Goal: Ask a question

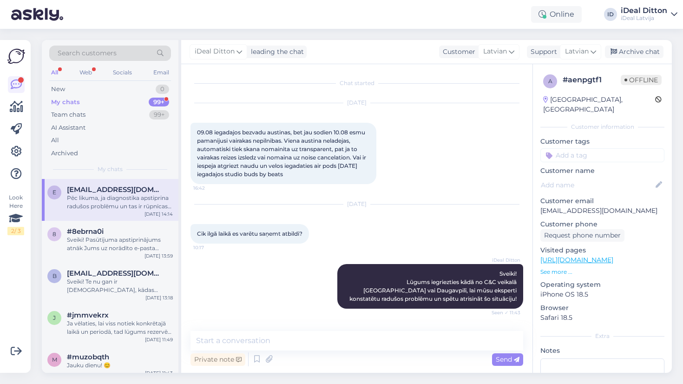
scroll to position [101, 0]
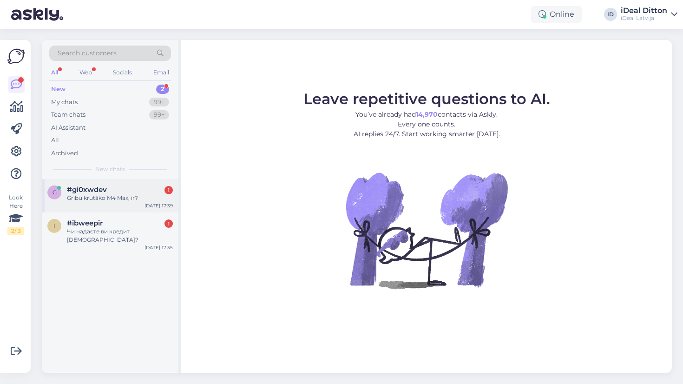
click at [132, 188] on div "#gi0xwdev 1" at bounding box center [120, 189] width 106 height 8
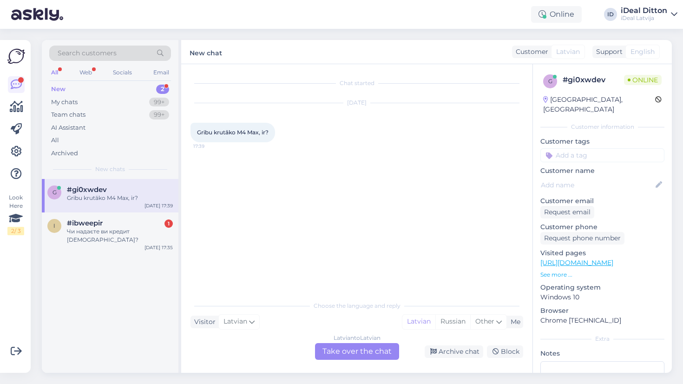
click at [354, 352] on div "Latvian to Latvian Take over the chat" at bounding box center [357, 351] width 84 height 17
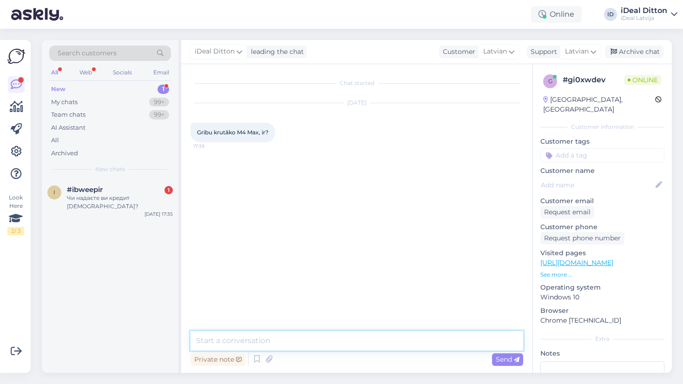
click at [311, 339] on textarea at bounding box center [357, 341] width 333 height 20
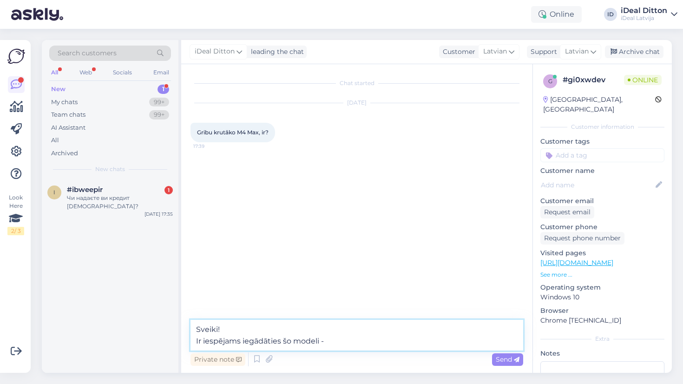
paste textarea "MacBook Pro 16" Apple M4 Max 16‑core CPU & 40‑core GPU 48GB/1TB Silver INT"
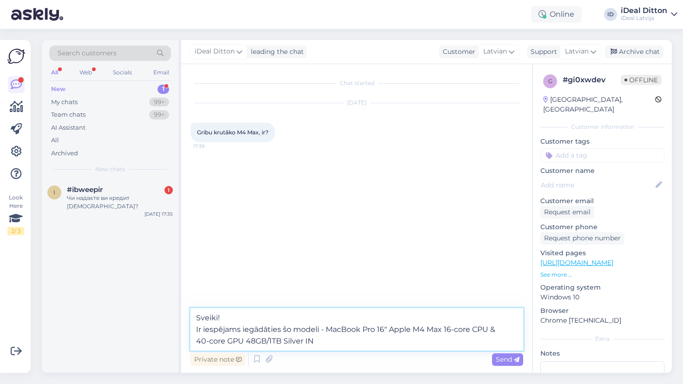
type textarea "Sveiki! Ir iespējams iegādāties šo modeli - MacBook Pro 16" Apple M4 Max 16‑cor…"
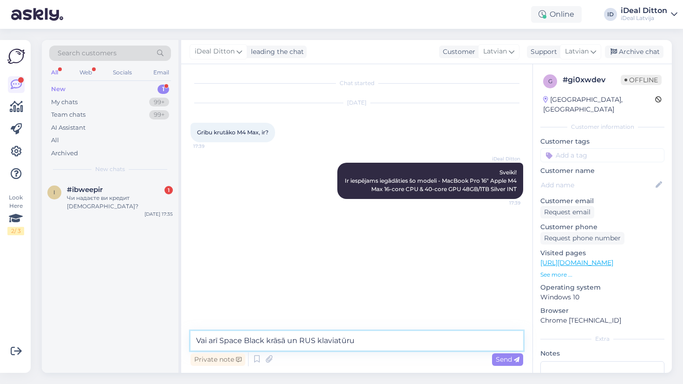
type textarea "Vai arī Space Black krāsā un RUS klaviatūru 🙂"
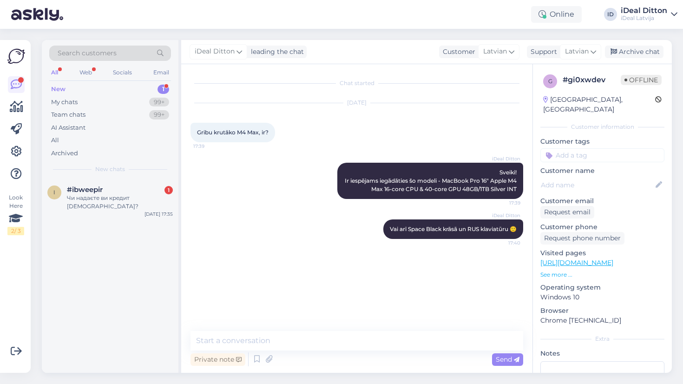
click at [329, 277] on div "Chat started Aug 11 2025 Gribu krutāko M4 Max, ir? 17:39 iDeal Ditton Sveiki! I…" at bounding box center [361, 197] width 341 height 249
